Goal: Obtain resource: Download file/media

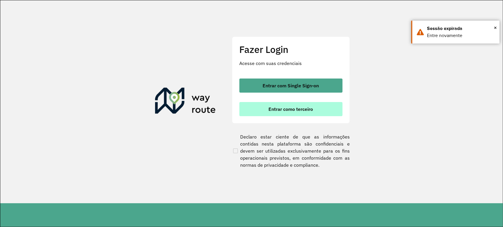
click at [294, 110] on span "Entrar como terceiro" at bounding box center [290, 109] width 44 height 5
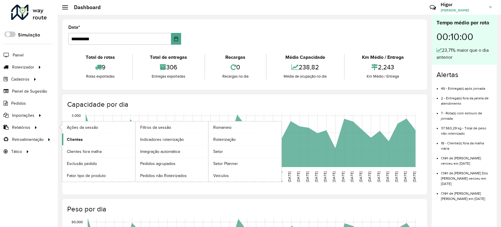
click at [85, 139] on link "Clientes" at bounding box center [98, 140] width 73 height 12
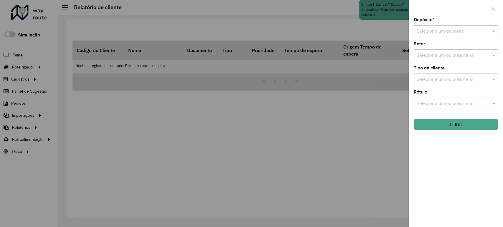
click at [444, 31] on input "text" at bounding box center [449, 31] width 67 height 7
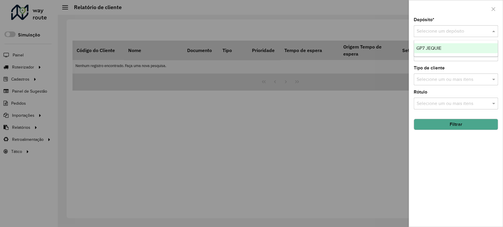
click at [427, 49] on span "GP7 JEQUIE" at bounding box center [428, 48] width 25 height 5
click at [450, 124] on button "Filtrar" at bounding box center [456, 124] width 84 height 11
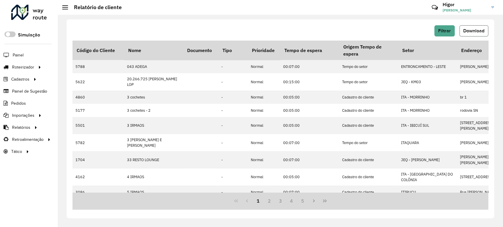
click at [450, 32] on span "Download" at bounding box center [473, 30] width 21 height 5
